Goal: Transaction & Acquisition: Purchase product/service

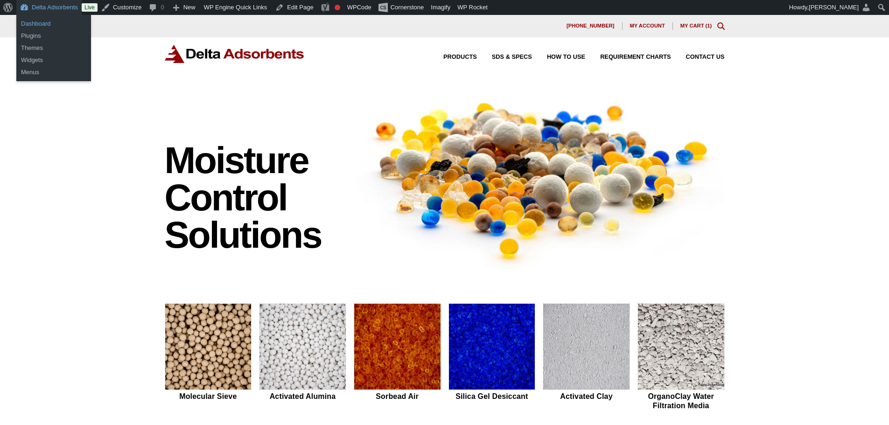
click at [45, 21] on link "Dashboard" at bounding box center [53, 24] width 75 height 12
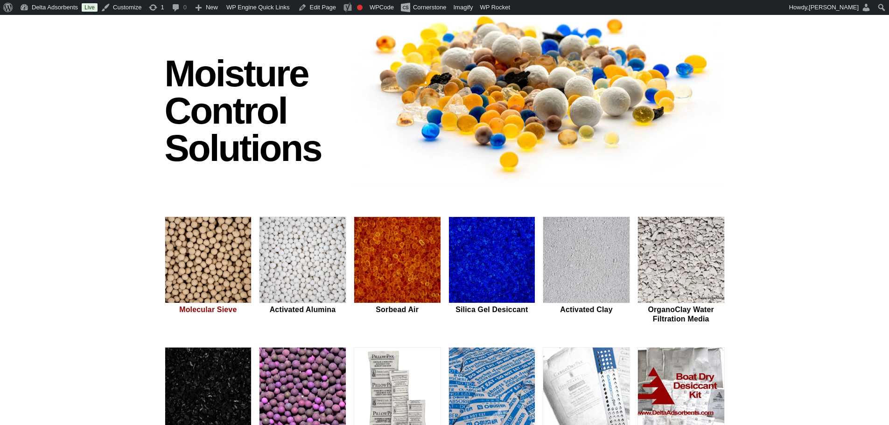
scroll to position [93, 0]
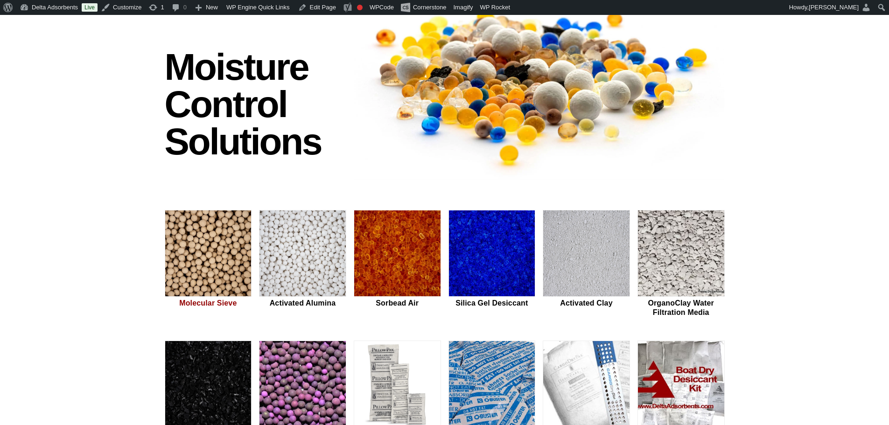
click at [235, 256] on img at bounding box center [208, 253] width 86 height 87
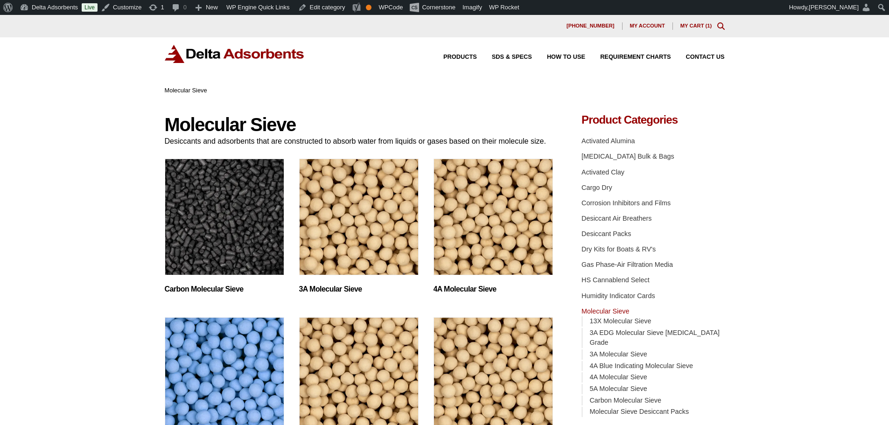
click at [359, 207] on img "Visit product category 3A Molecular Sieve" at bounding box center [358, 217] width 119 height 117
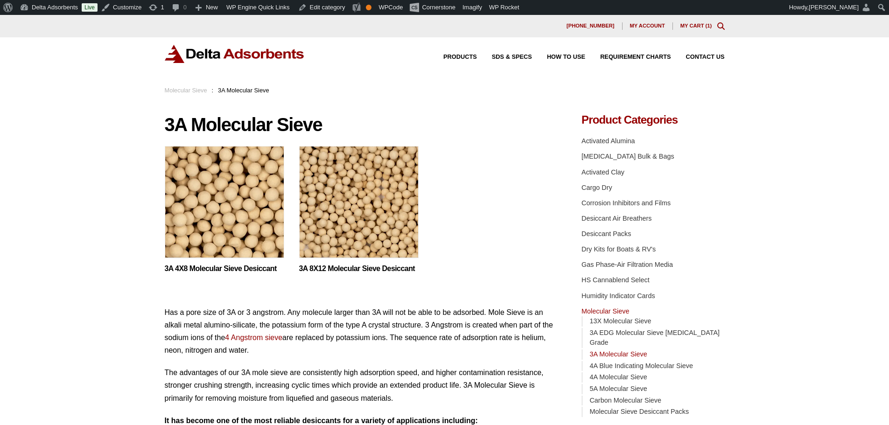
click at [257, 190] on img at bounding box center [224, 204] width 119 height 117
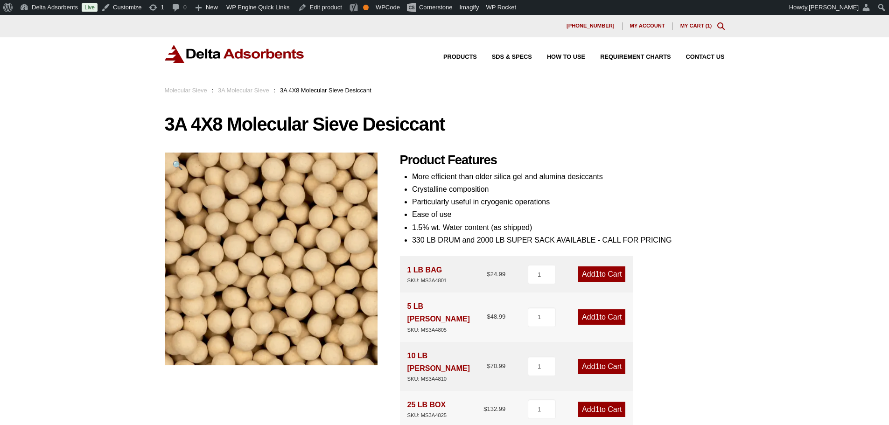
click at [225, 49] on img at bounding box center [235, 54] width 140 height 18
